Goal: Task Accomplishment & Management: Manage account settings

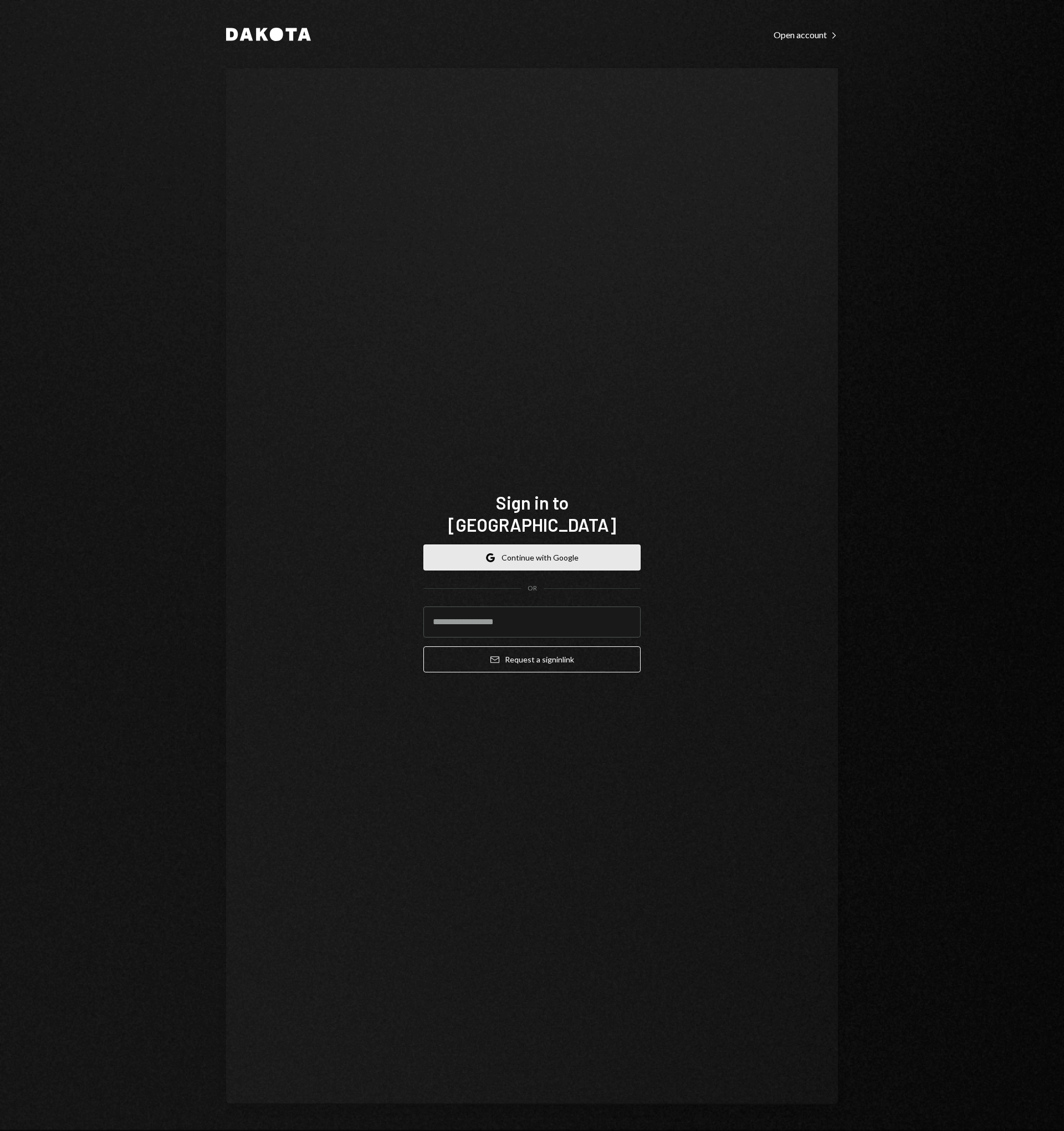
click at [531, 554] on button "Google Continue with Google" at bounding box center [532, 558] width 217 height 26
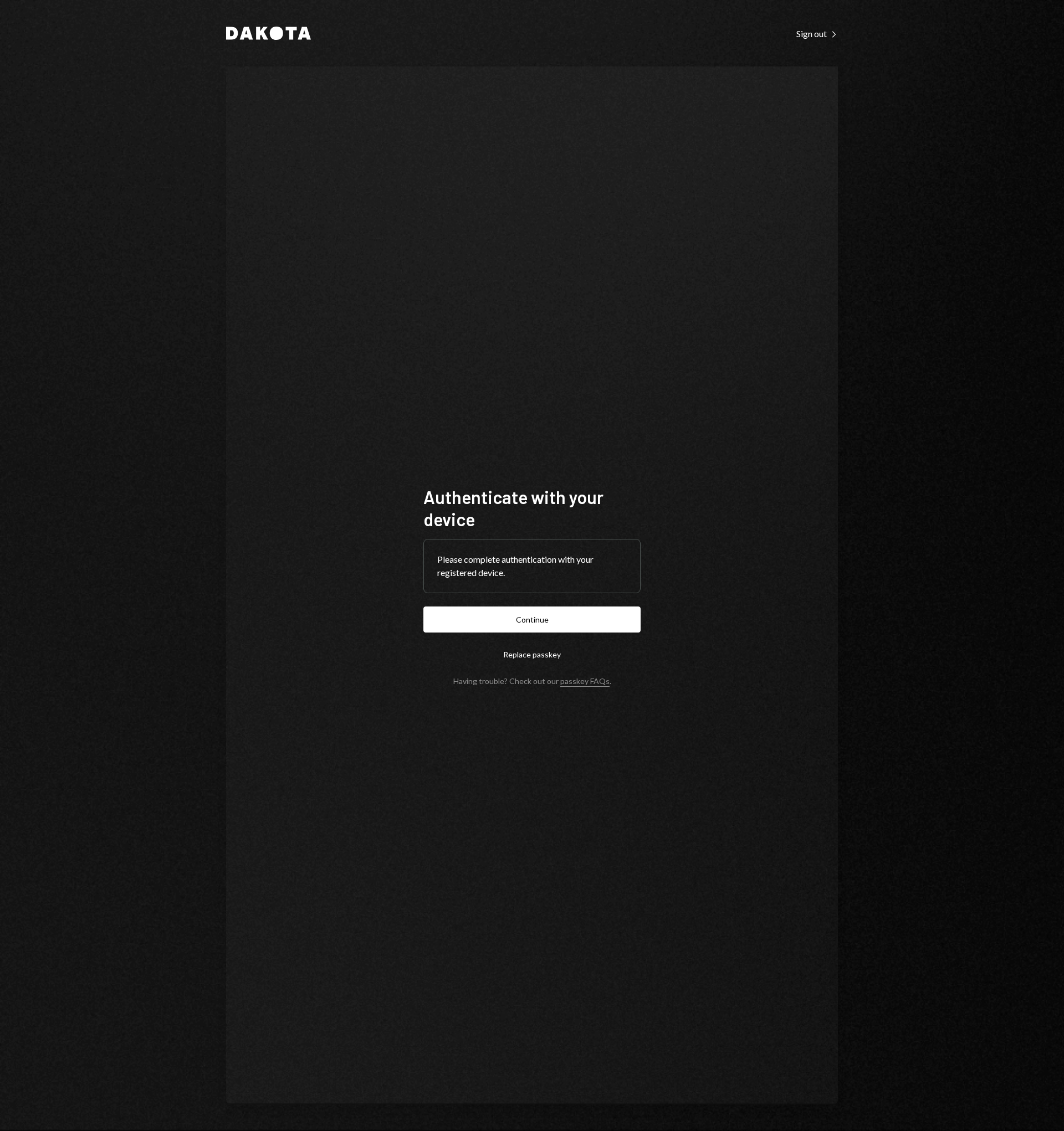
click at [587, 614] on button "Continue" at bounding box center [532, 620] width 217 height 26
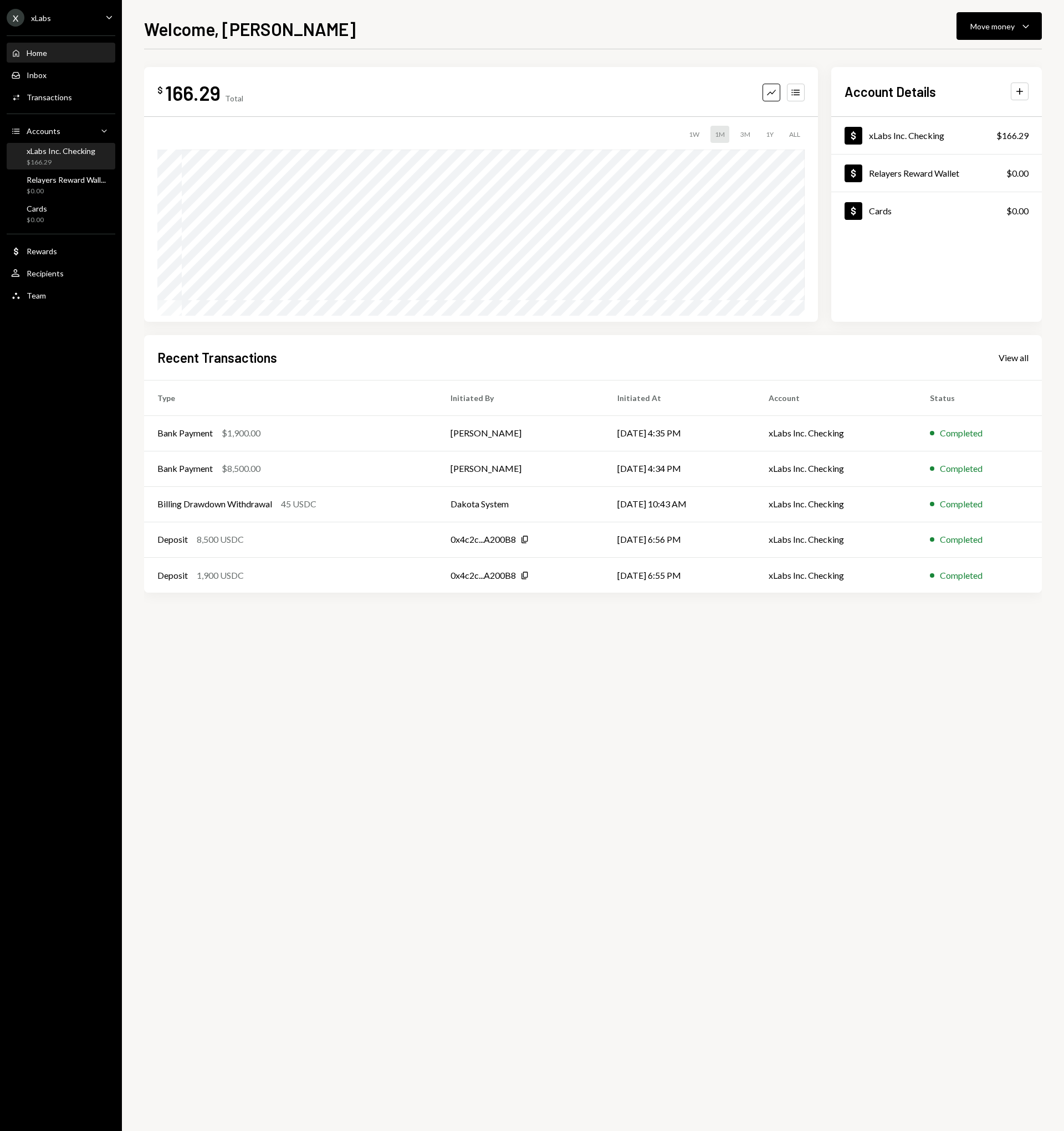
click at [54, 160] on div "$166.29" at bounding box center [62, 162] width 69 height 9
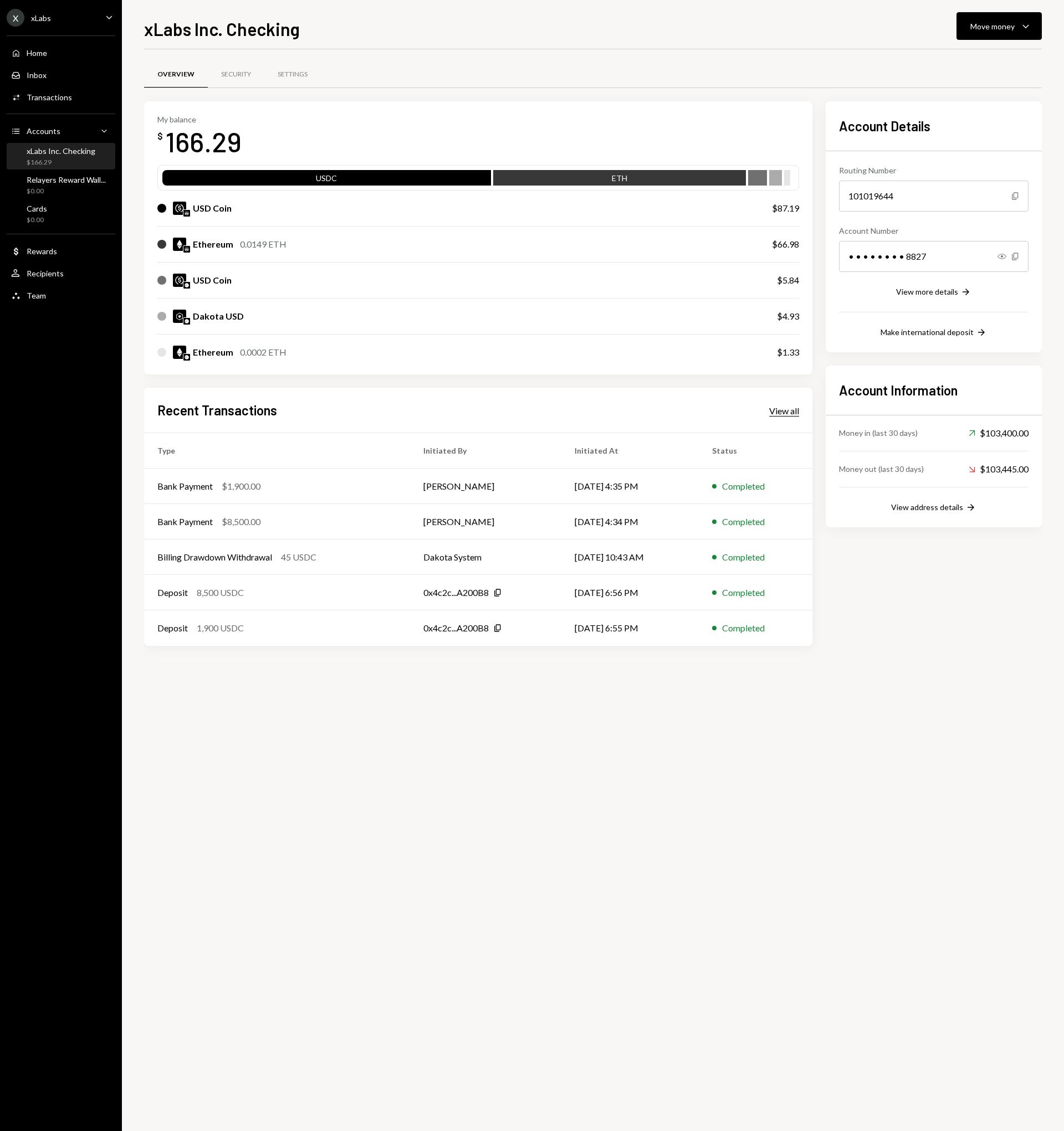
click at [778, 411] on div "View all" at bounding box center [784, 411] width 30 height 11
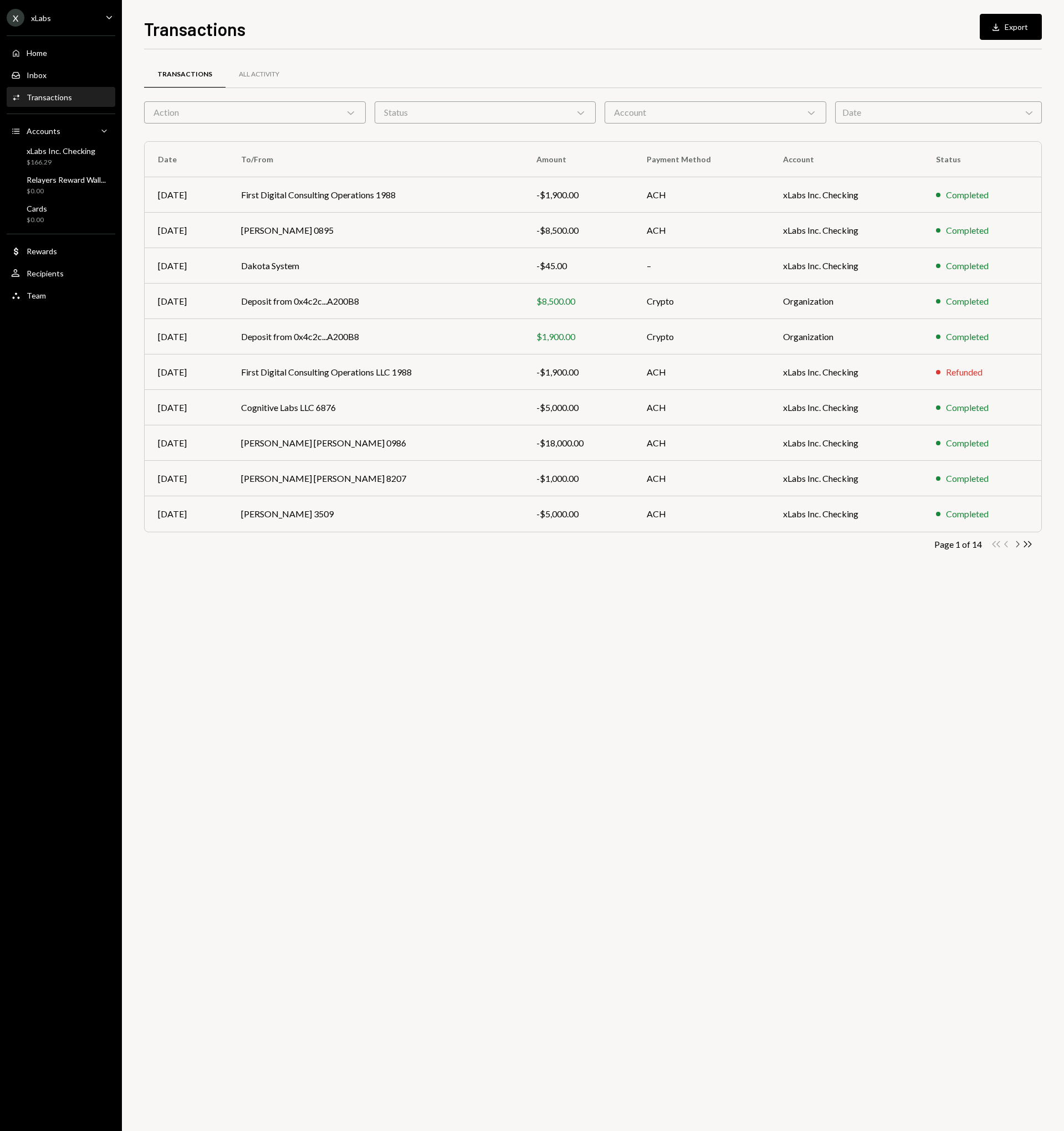
click at [1017, 544] on icon "Chevron Right" at bounding box center [1016, 544] width 10 height 10
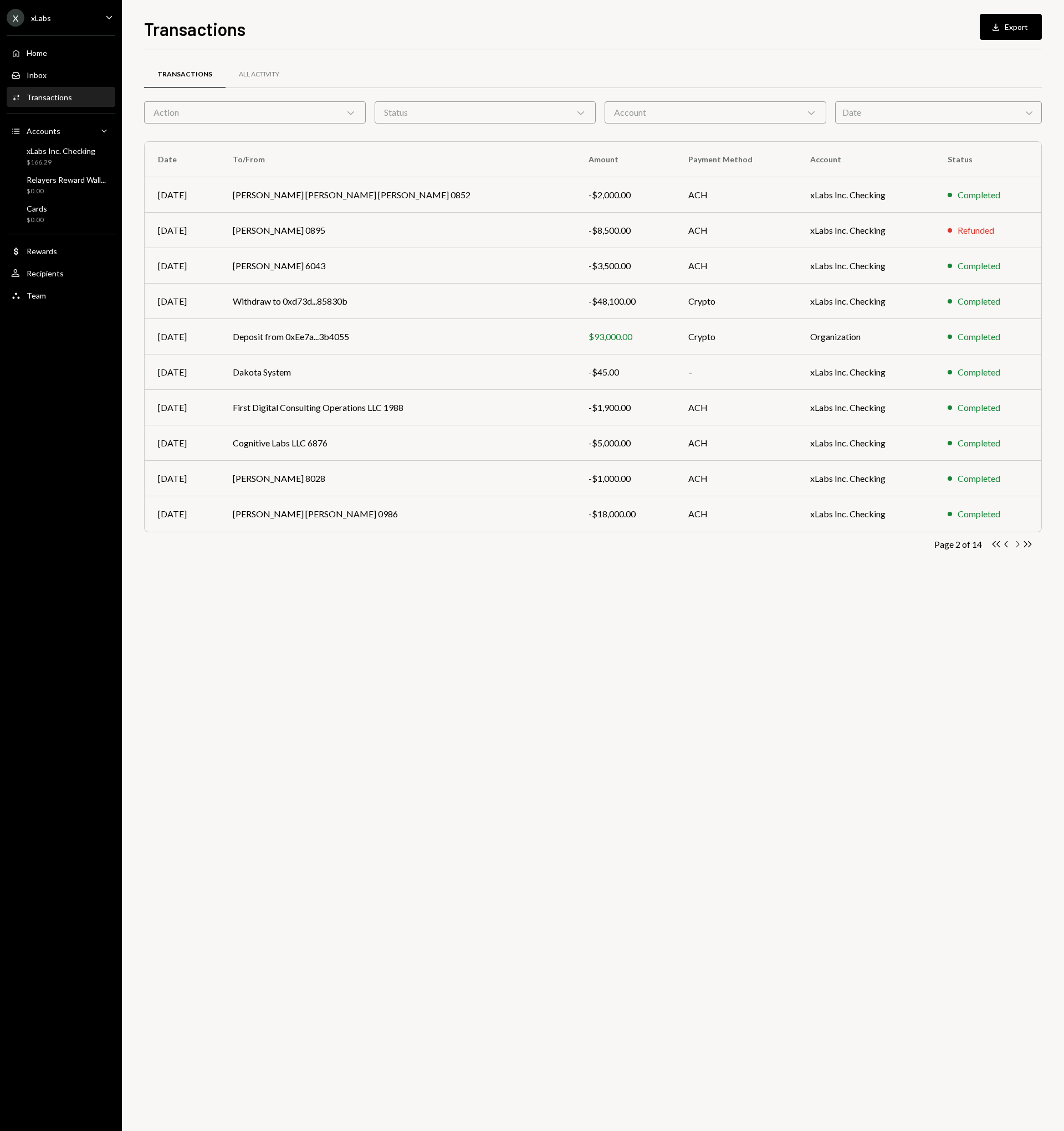
click at [1015, 542] on icon "Chevron Right" at bounding box center [1016, 544] width 10 height 10
click at [1016, 546] on icon "Chevron Right" at bounding box center [1016, 544] width 10 height 10
click at [1009, 545] on icon "Chevron Left" at bounding box center [1006, 544] width 10 height 10
drag, startPoint x: 343, startPoint y: 228, endPoint x: 325, endPoint y: 232, distance: 18.4
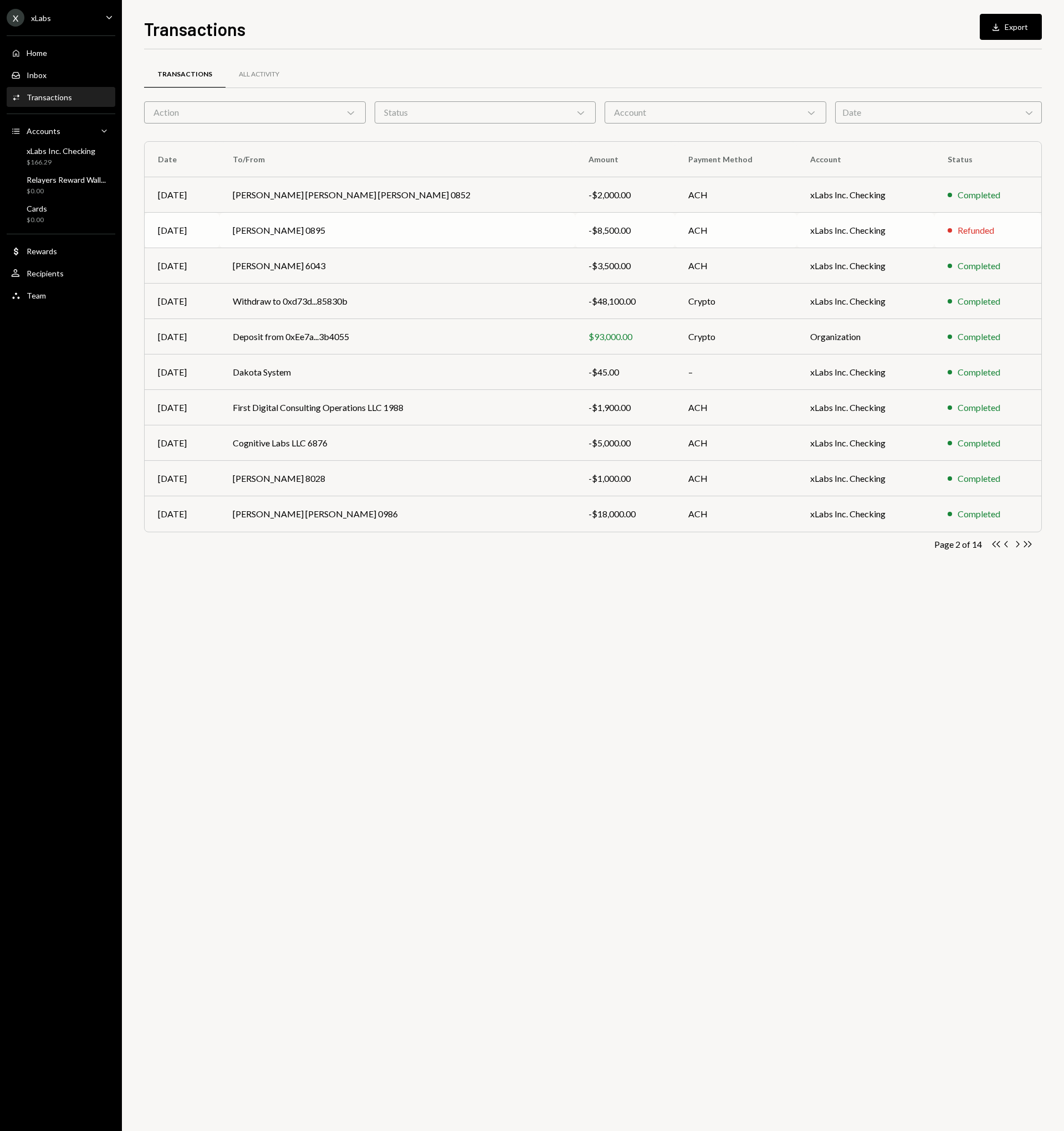
click at [343, 228] on td "Mariano Sosto 0895" at bounding box center [397, 230] width 356 height 35
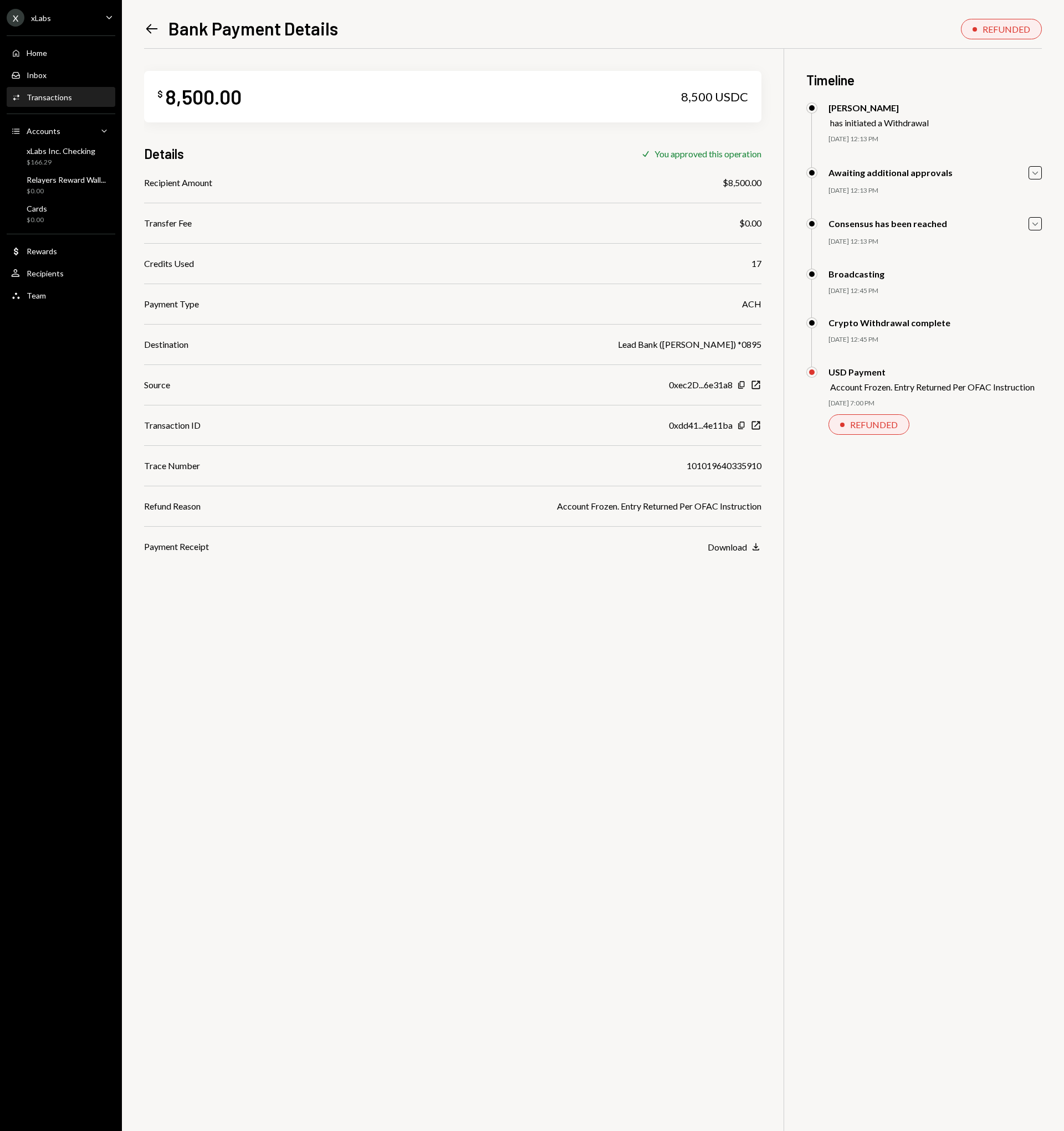
click at [153, 31] on icon "Left Arrow" at bounding box center [151, 29] width 16 height 16
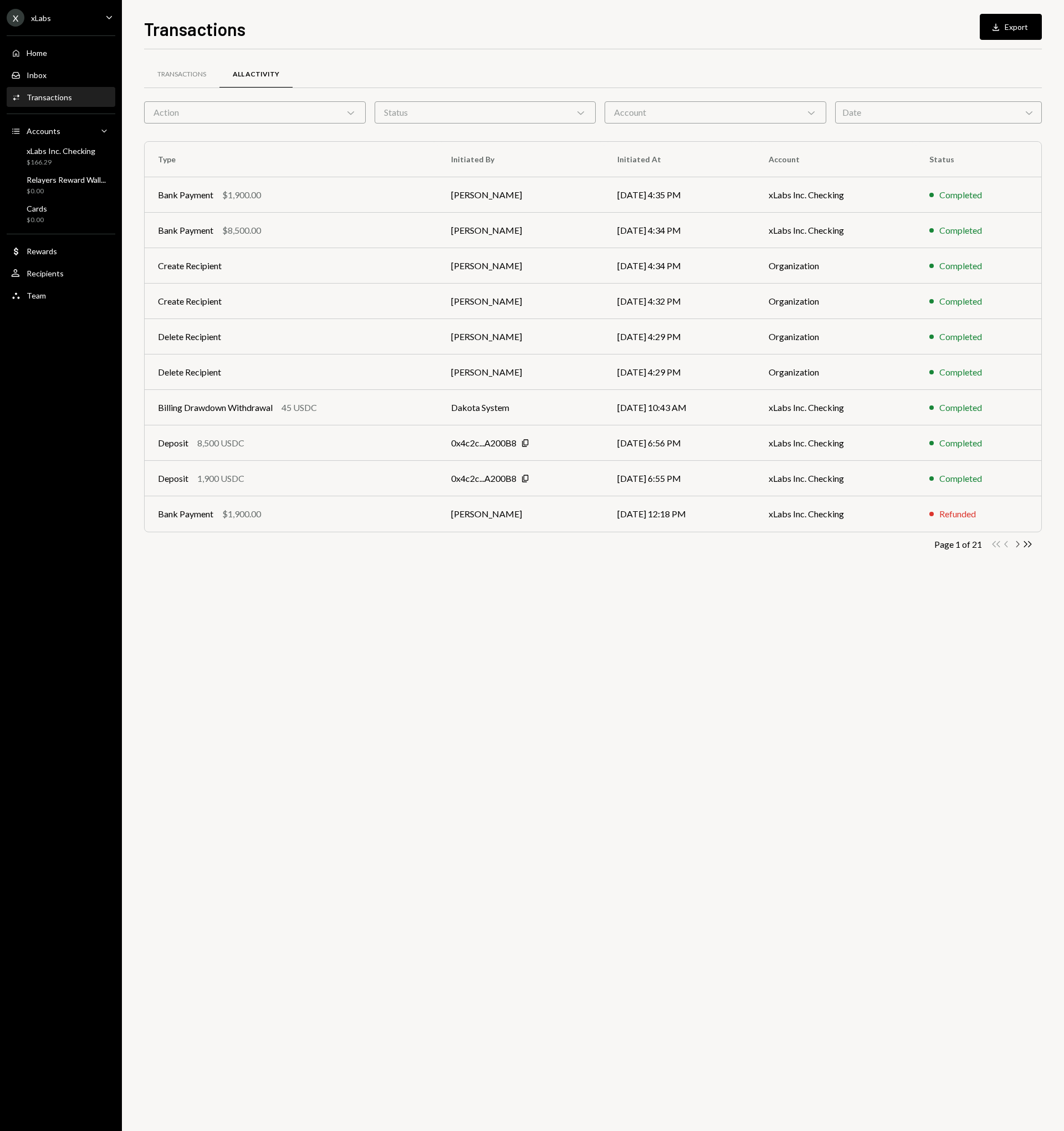
click at [1017, 543] on icon "button" at bounding box center [1018, 544] width 4 height 7
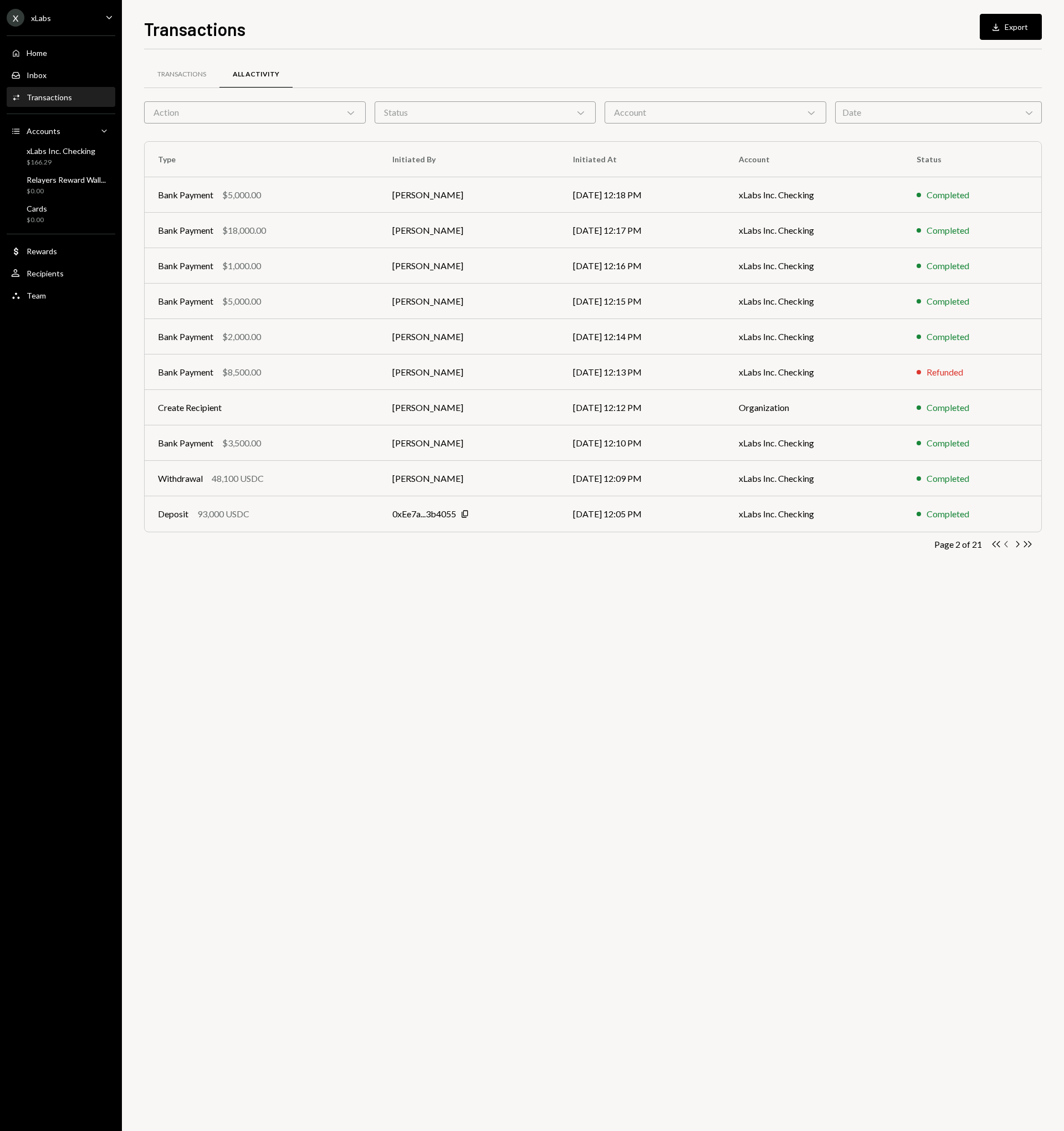
click at [1006, 544] on icon "Chevron Left" at bounding box center [1006, 544] width 10 height 10
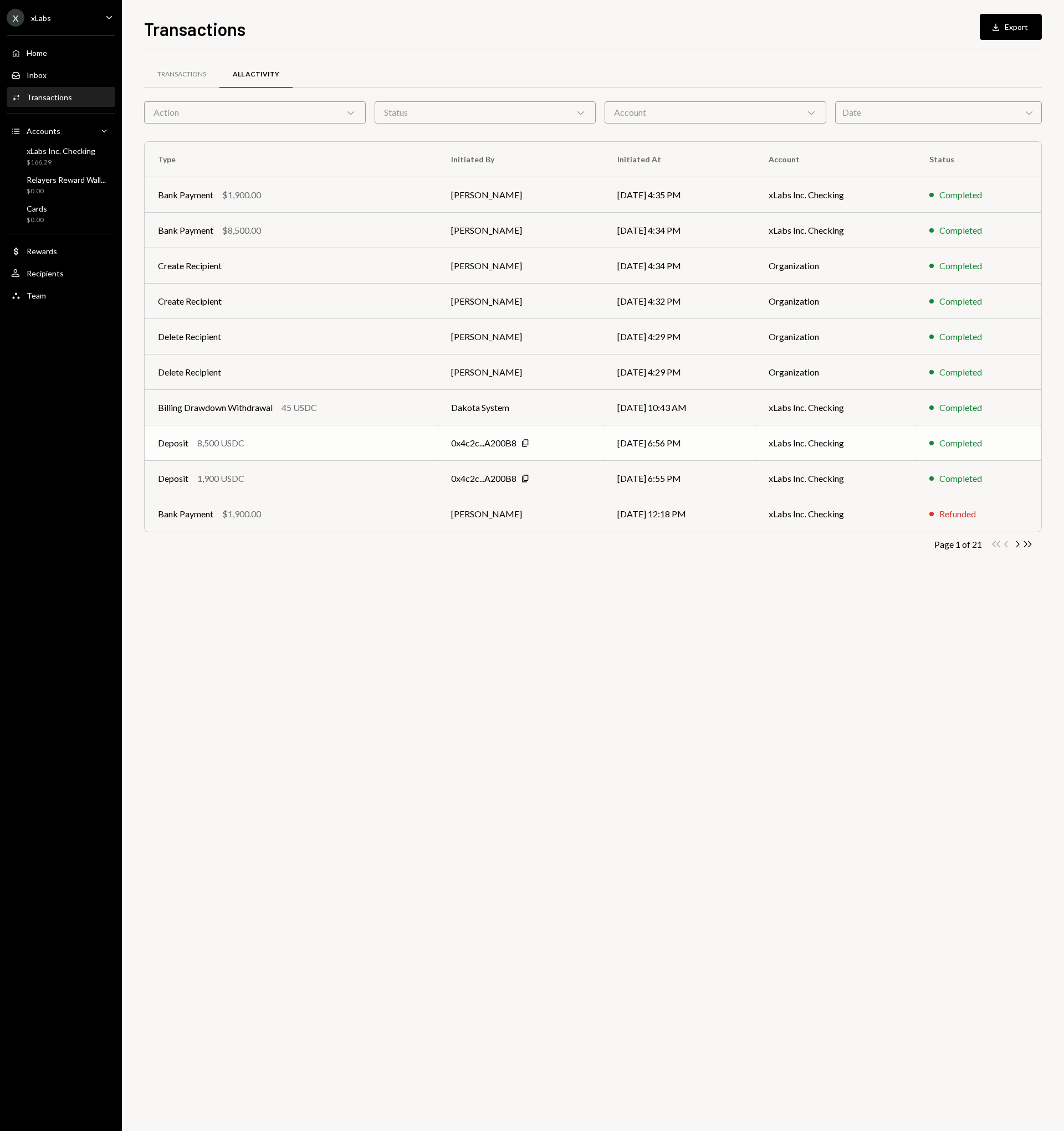
click at [223, 452] on td "Deposit 8,500 USDC" at bounding box center [291, 443] width 293 height 35
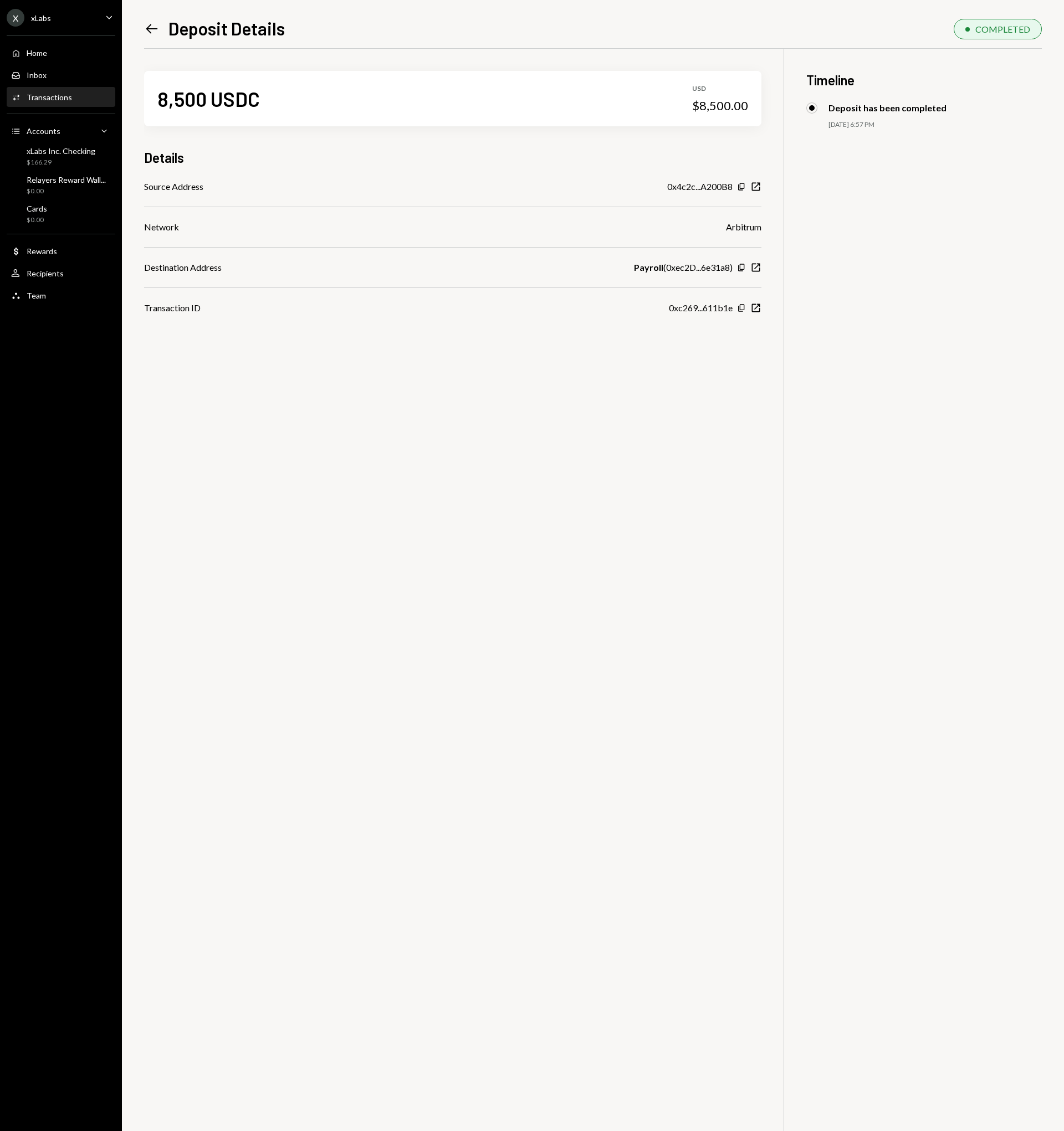
click at [143, 23] on div "Left Arrow Deposit Details COMPLETED 8,500 USDC USD $8,500.00 Details Source Ad…" at bounding box center [593, 565] width 942 height 1131
click at [160, 29] on div "Left Arrow Deposit Details" at bounding box center [214, 28] width 141 height 22
click at [158, 28] on icon "Left Arrow" at bounding box center [151, 29] width 16 height 16
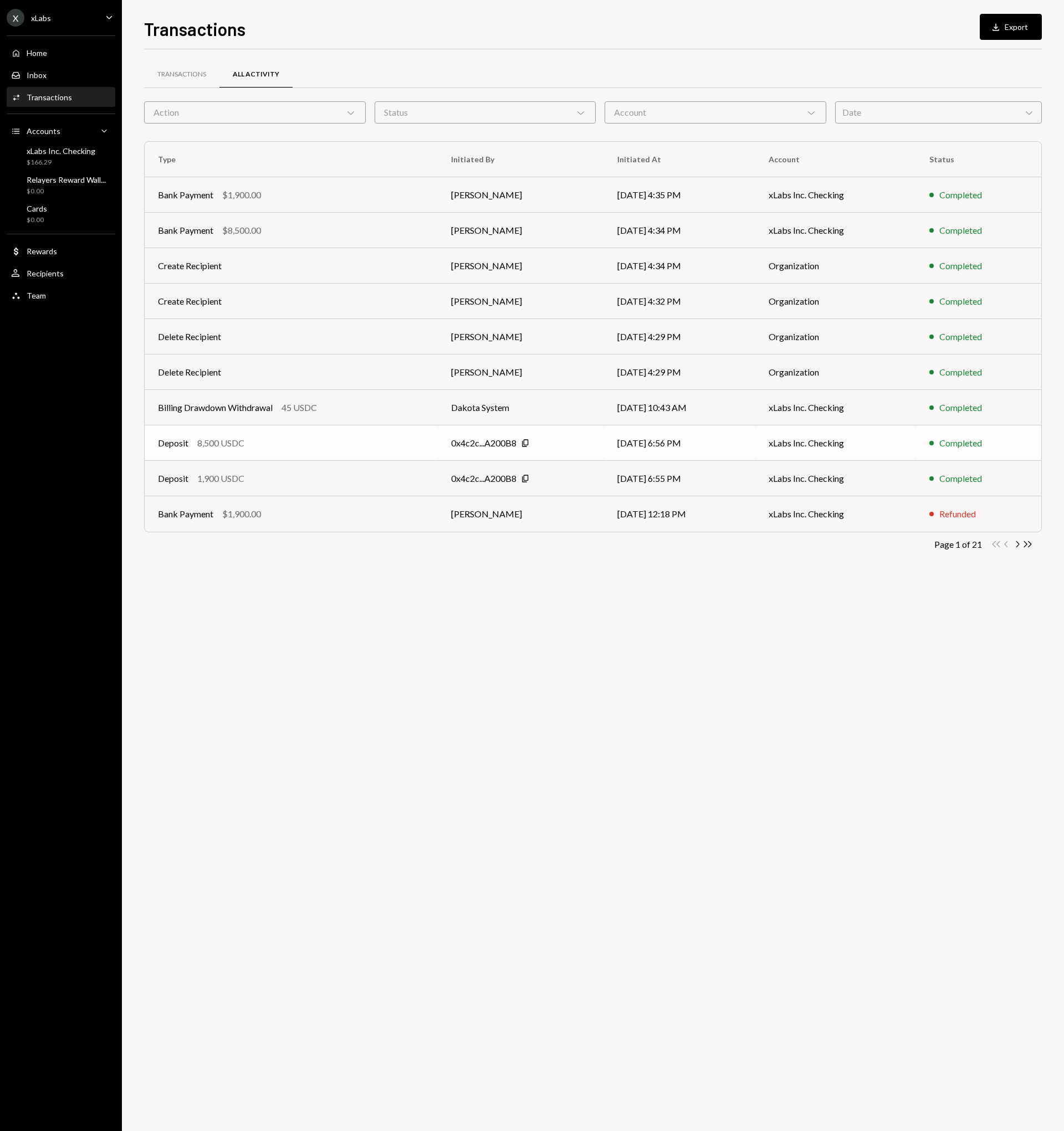
click at [343, 451] on td "Deposit 8,500 USDC" at bounding box center [291, 443] width 293 height 35
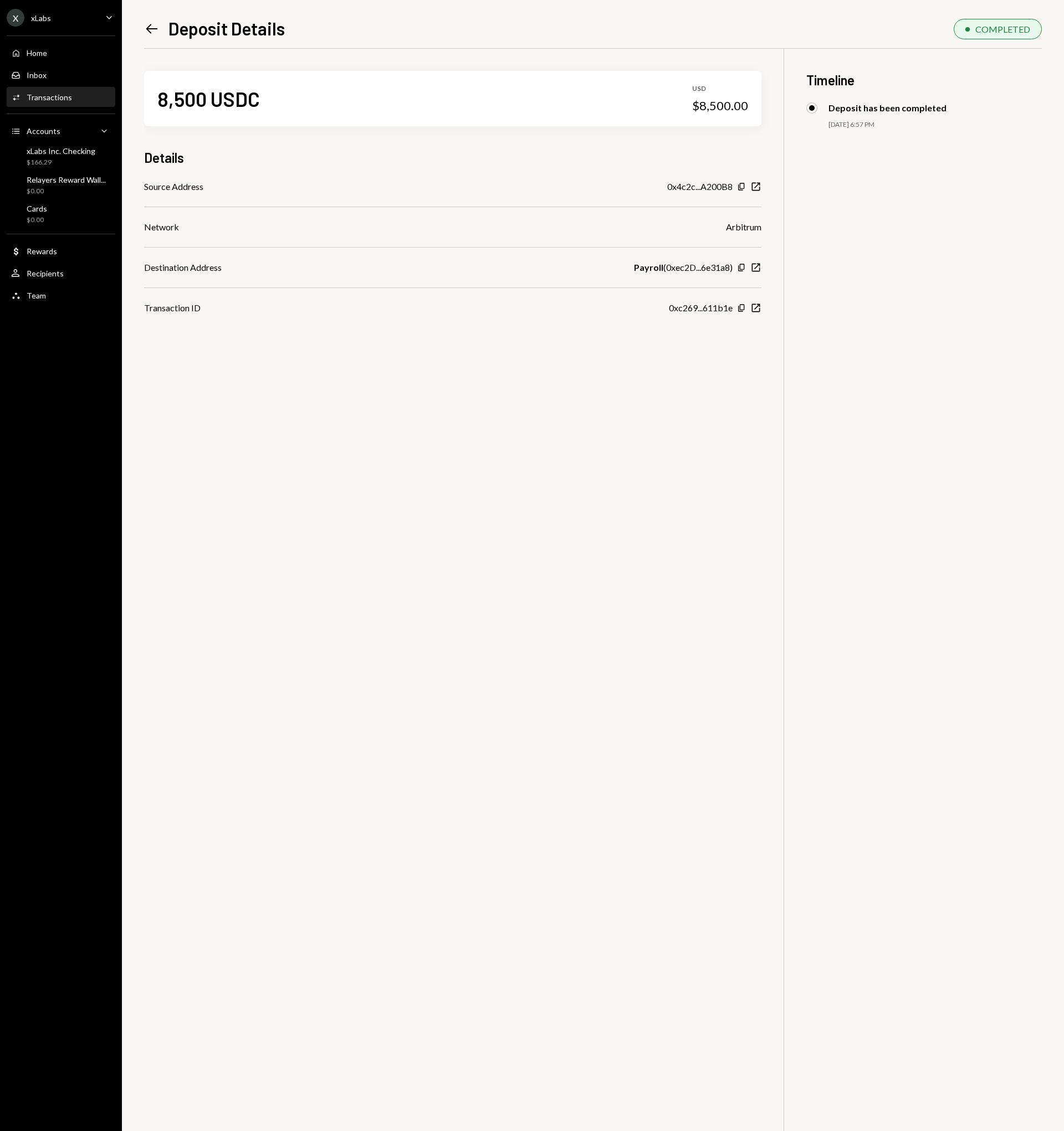
click at [153, 27] on icon "Left Arrow" at bounding box center [151, 29] width 16 height 16
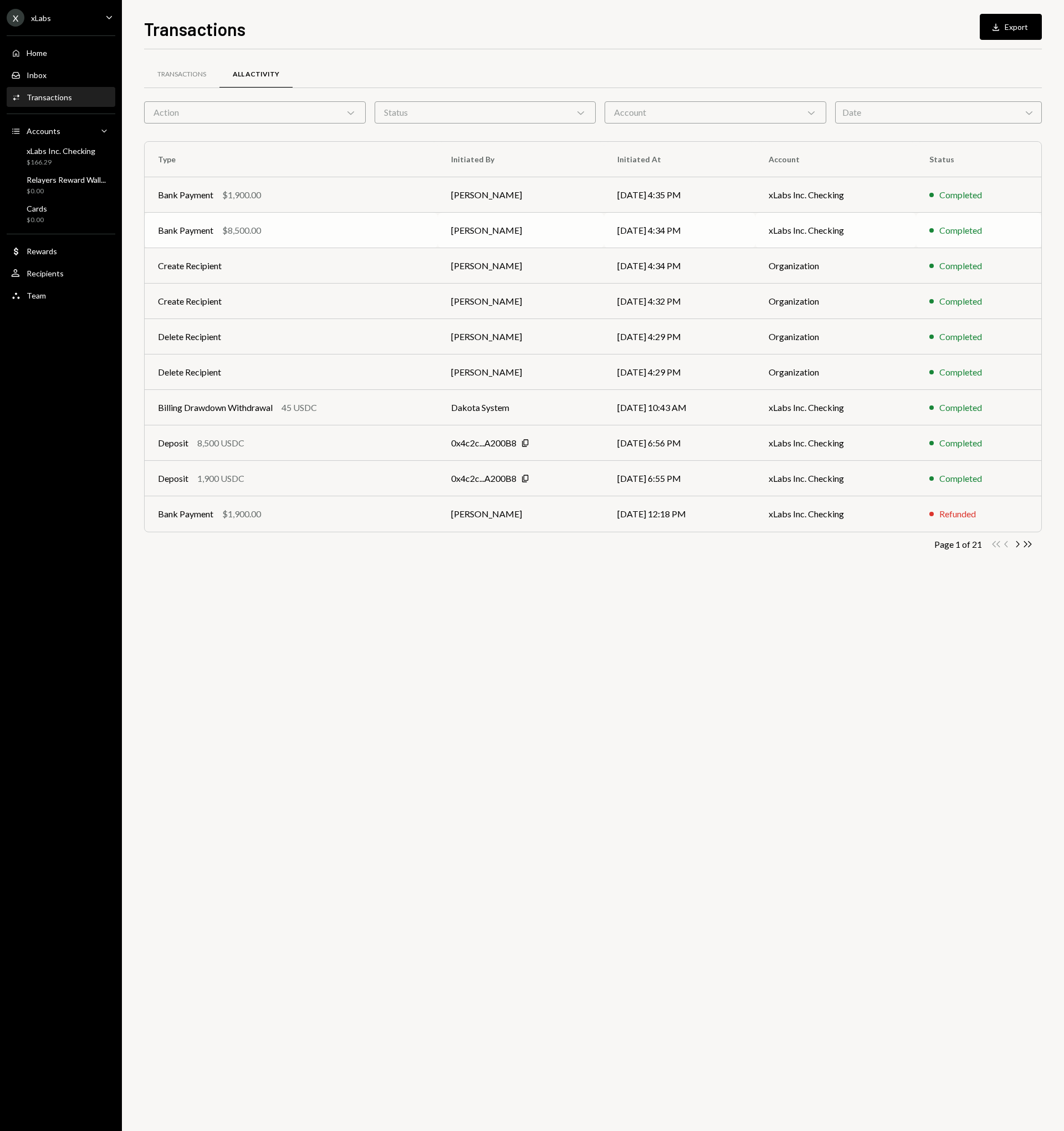
click at [327, 231] on div "Bank Payment $8,500.00" at bounding box center [291, 230] width 267 height 13
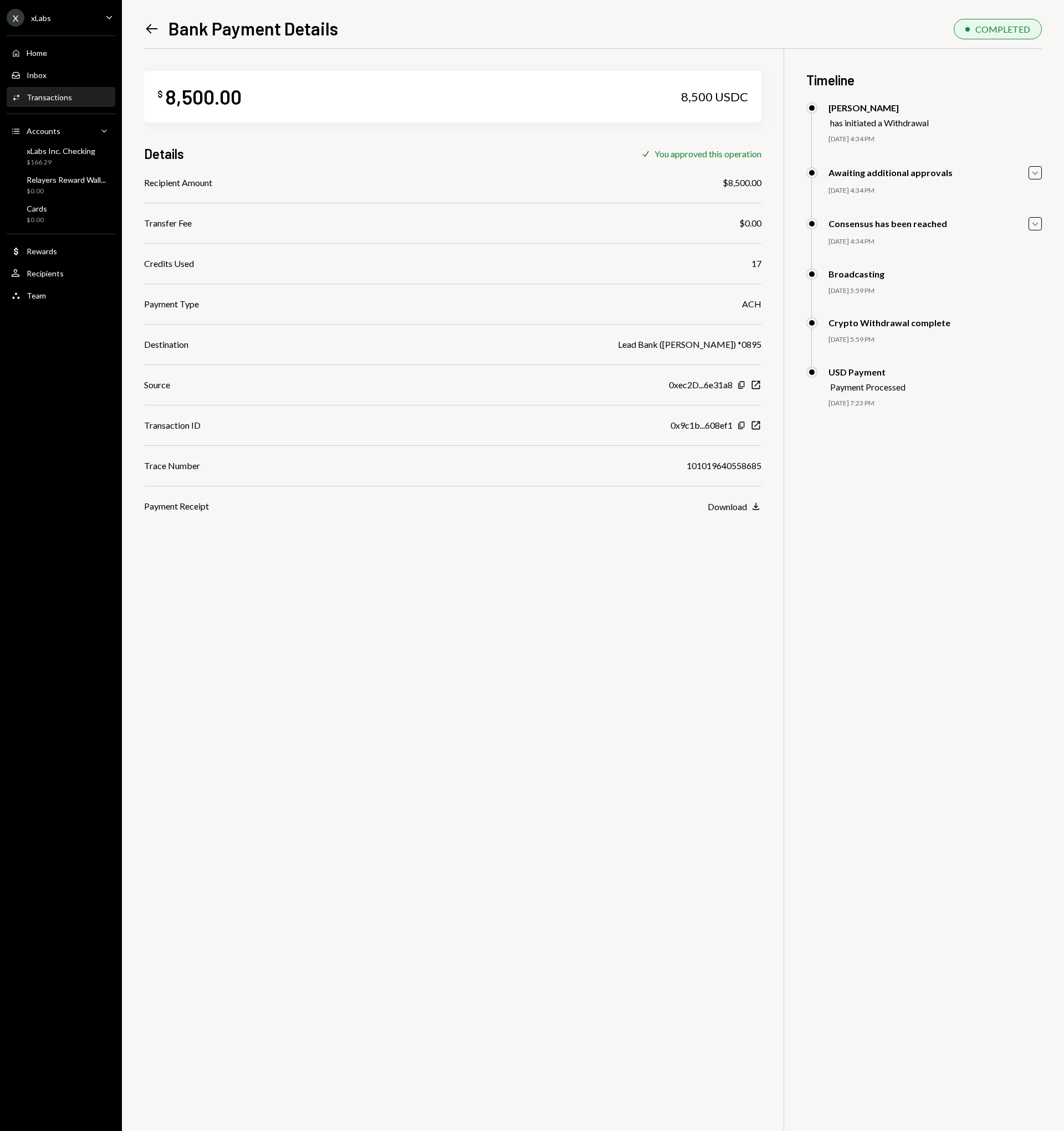
click at [36, 25] on div "X xLabs" at bounding box center [29, 18] width 45 height 18
click at [49, 117] on div "Documents" at bounding box center [77, 113] width 118 height 9
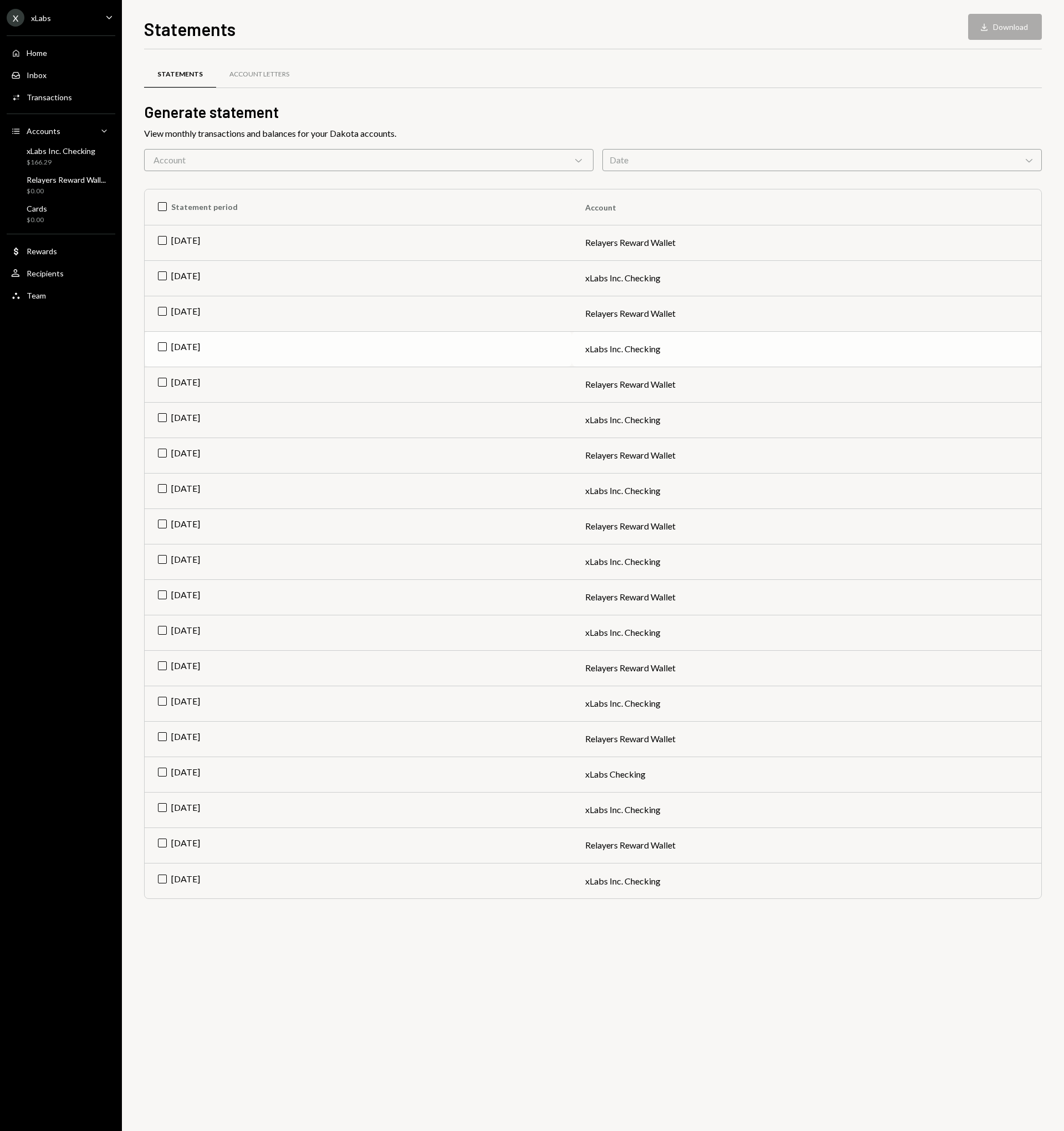
click at [161, 341] on td "[DATE]" at bounding box center [358, 349] width 427 height 35
click at [162, 278] on td "[DATE]" at bounding box center [358, 278] width 427 height 35
click at [997, 27] on button "Download Download (2)" at bounding box center [1000, 27] width 84 height 26
click at [75, 25] on div "X xLabs Caret Down" at bounding box center [61, 18] width 122 height 18
click at [29, 166] on button "Sign out" at bounding box center [76, 172] width 131 height 20
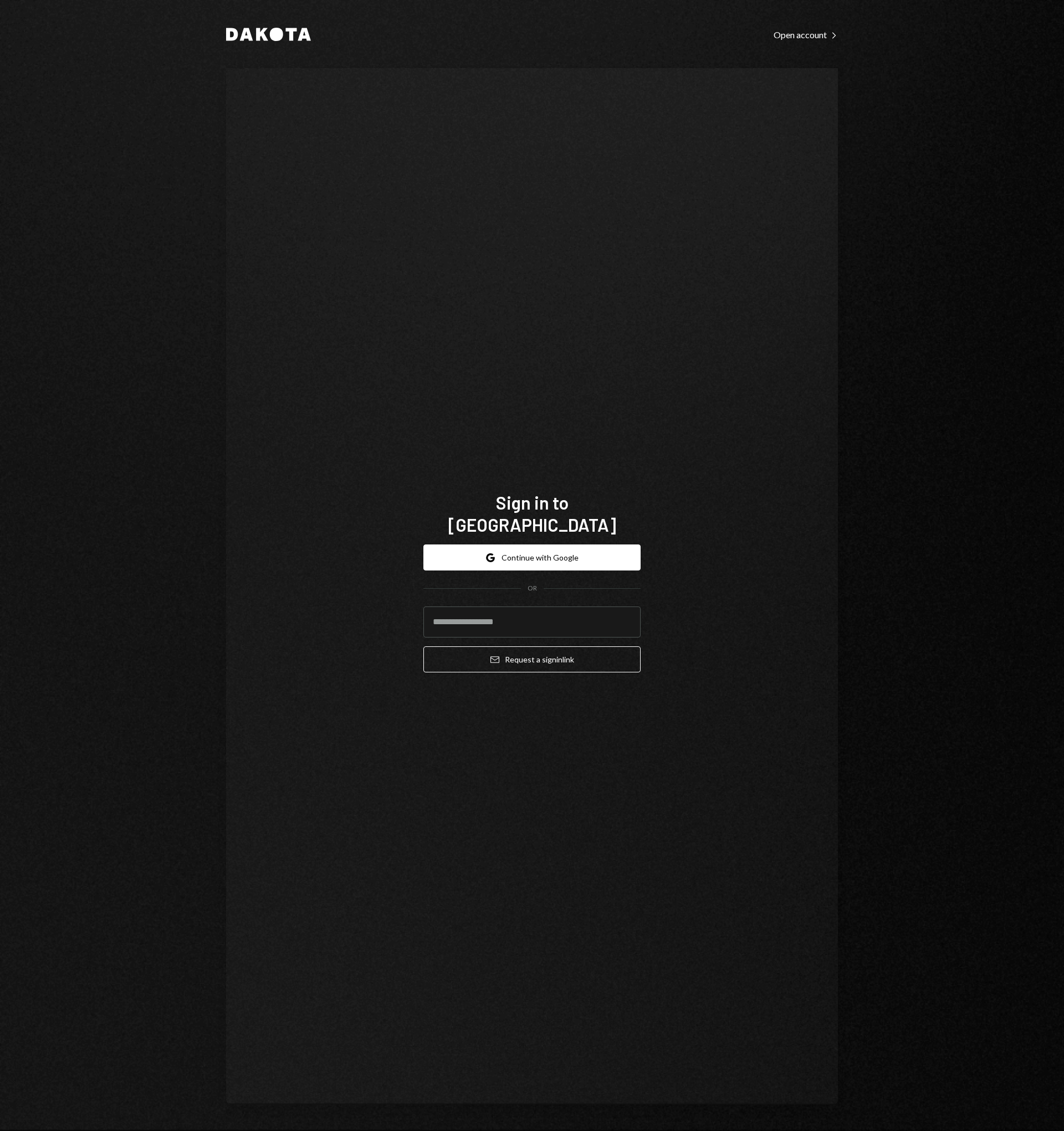
drag, startPoint x: 425, startPoint y: 369, endPoint x: 306, endPoint y: 267, distance: 156.7
click at [425, 369] on div "Sign in to [GEOGRAPHIC_DATA] Google Continue with Google OR Email Request a sig…" at bounding box center [532, 586] width 612 height 1037
click at [236, 40] on icon "Dakota" at bounding box center [268, 34] width 85 height 13
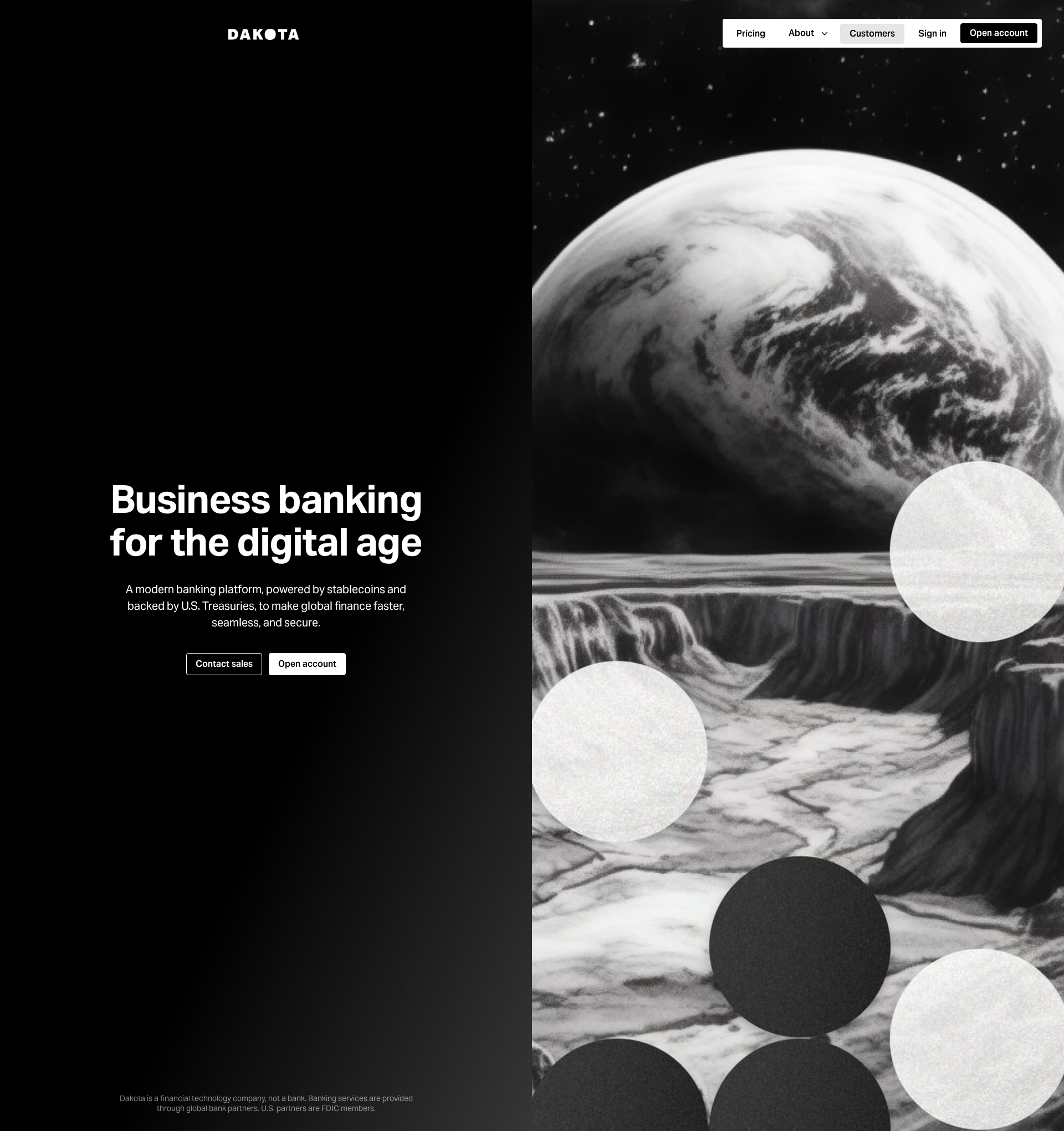
click at [864, 35] on button "Customers" at bounding box center [872, 34] width 64 height 20
click at [891, 30] on button "Customers" at bounding box center [872, 34] width 64 height 20
click at [871, 36] on button "Customers" at bounding box center [872, 34] width 64 height 20
click at [810, 64] on div "About us" at bounding box center [822, 63] width 76 height 21
